Goal: Check status: Check status

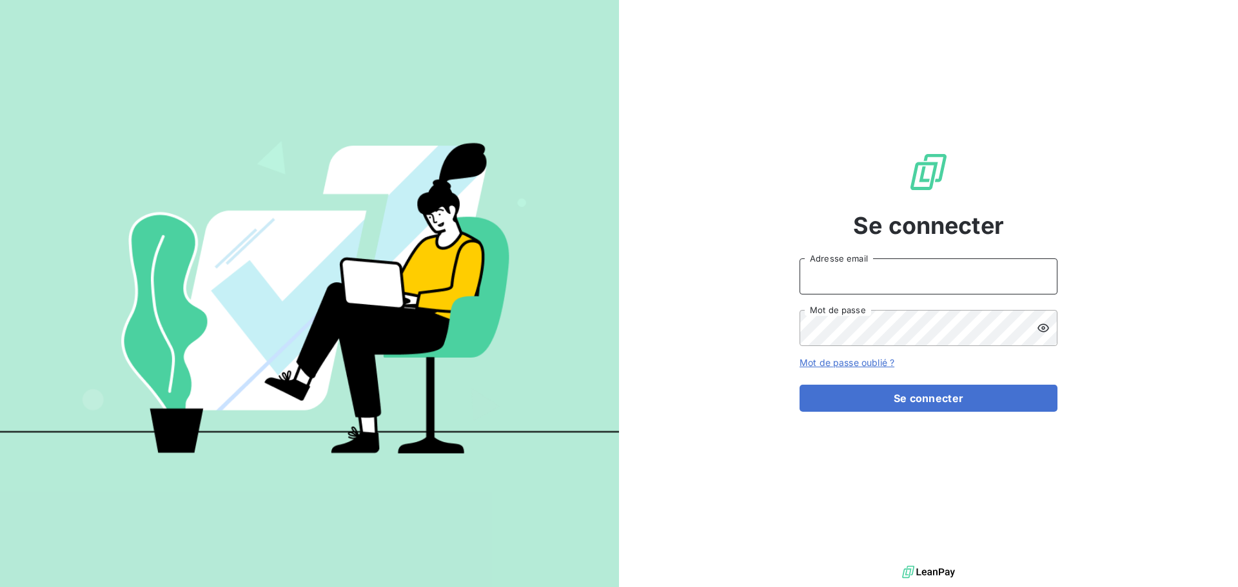
type input "[PERSON_NAME][EMAIL_ADDRESS][DOMAIN_NAME]"
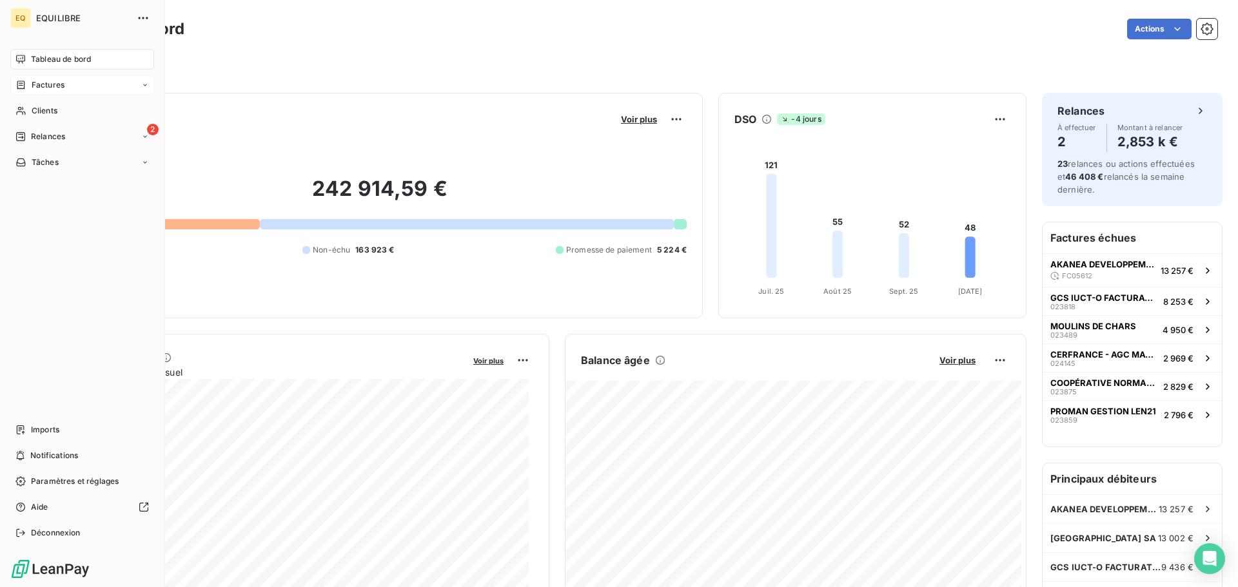
click at [63, 83] on span "Factures" at bounding box center [48, 85] width 33 height 12
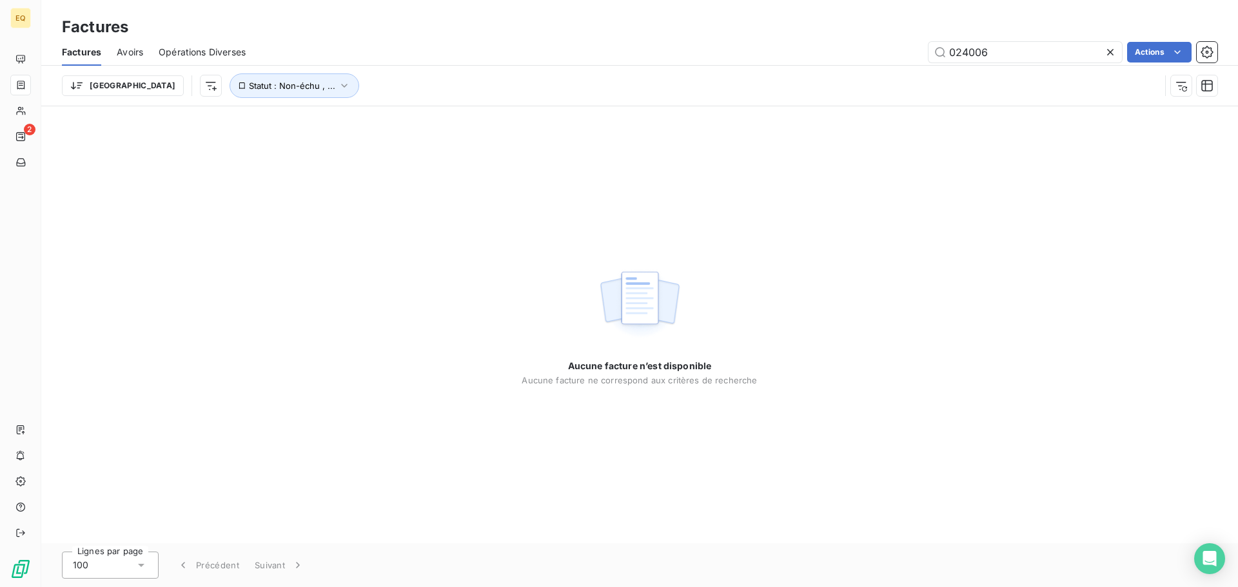
drag, startPoint x: 1003, startPoint y: 55, endPoint x: 921, endPoint y: 45, distance: 83.2
click at [921, 45] on div "024006 Actions" at bounding box center [739, 52] width 956 height 21
type input "023818"
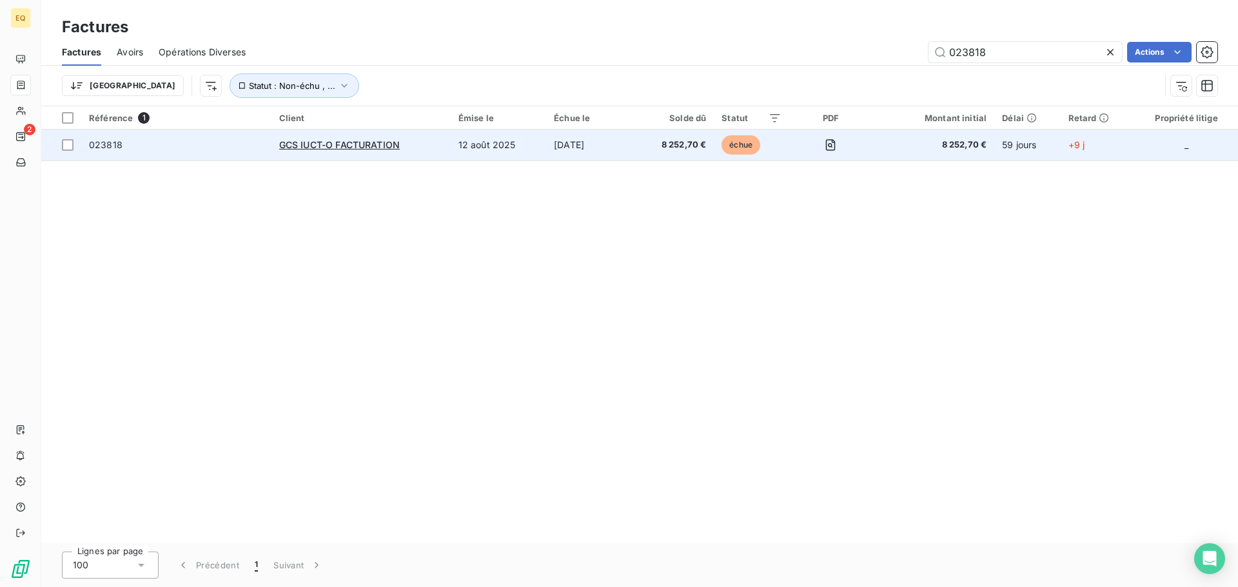
click at [248, 137] on td "023818" at bounding box center [176, 145] width 190 height 31
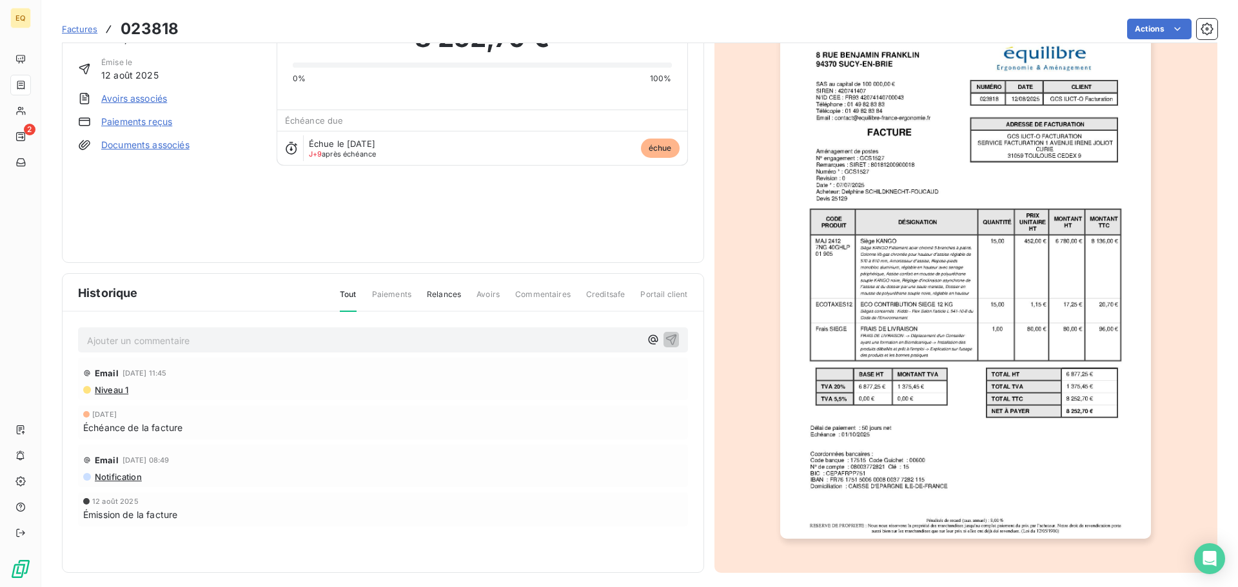
scroll to position [77, 0]
